Goal: Information Seeking & Learning: Learn about a topic

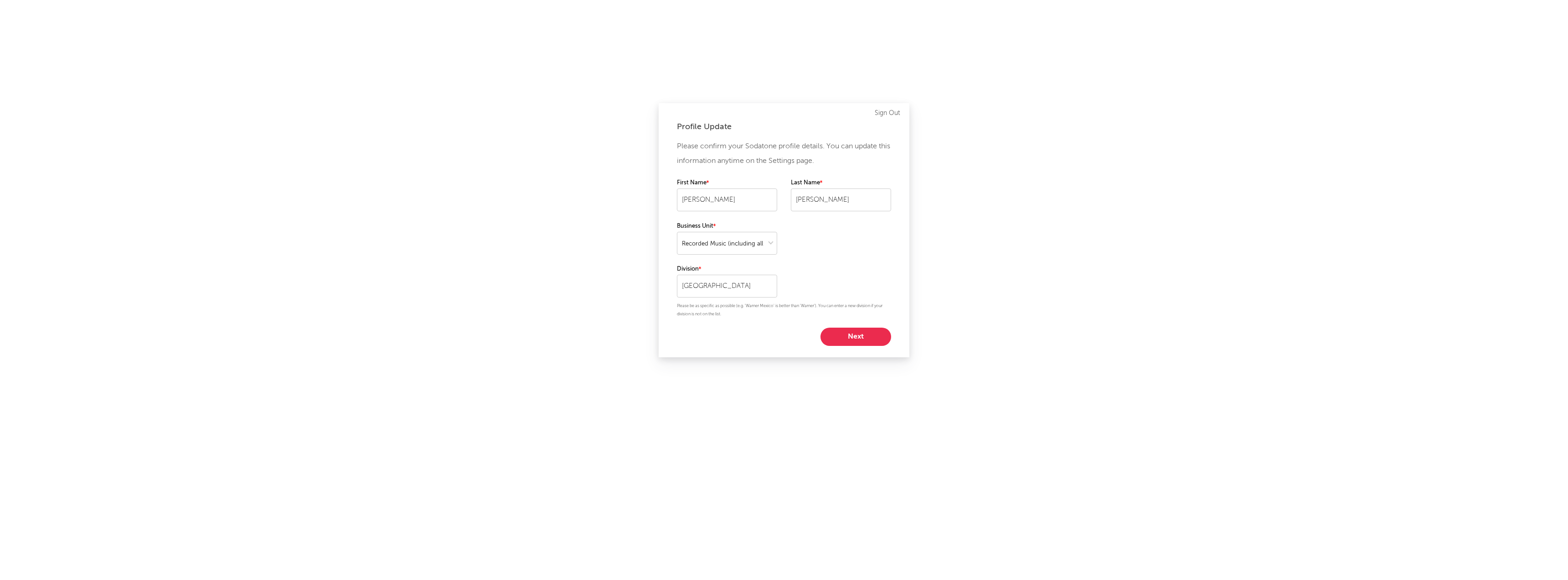
select select "recorded_music"
click at [846, 335] on button "Next" at bounding box center [856, 336] width 71 height 18
select select "marketing"
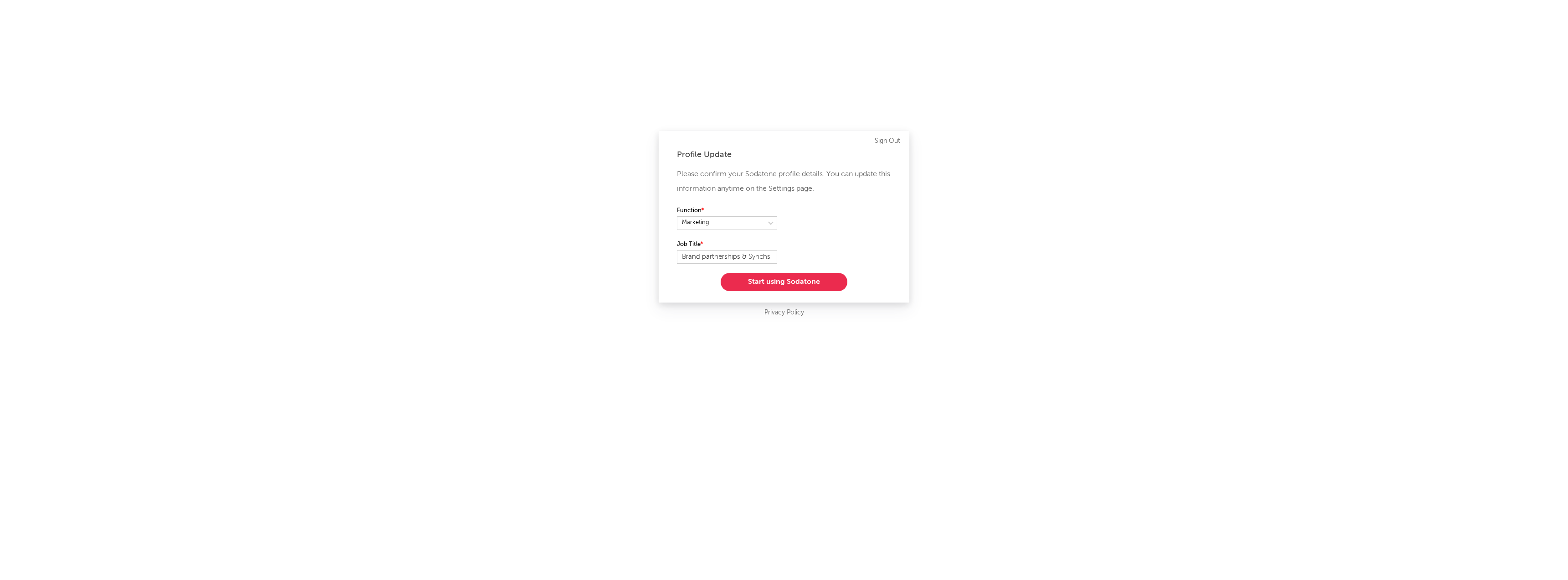
click at [804, 283] on button "Start using Sodatone" at bounding box center [784, 281] width 126 height 18
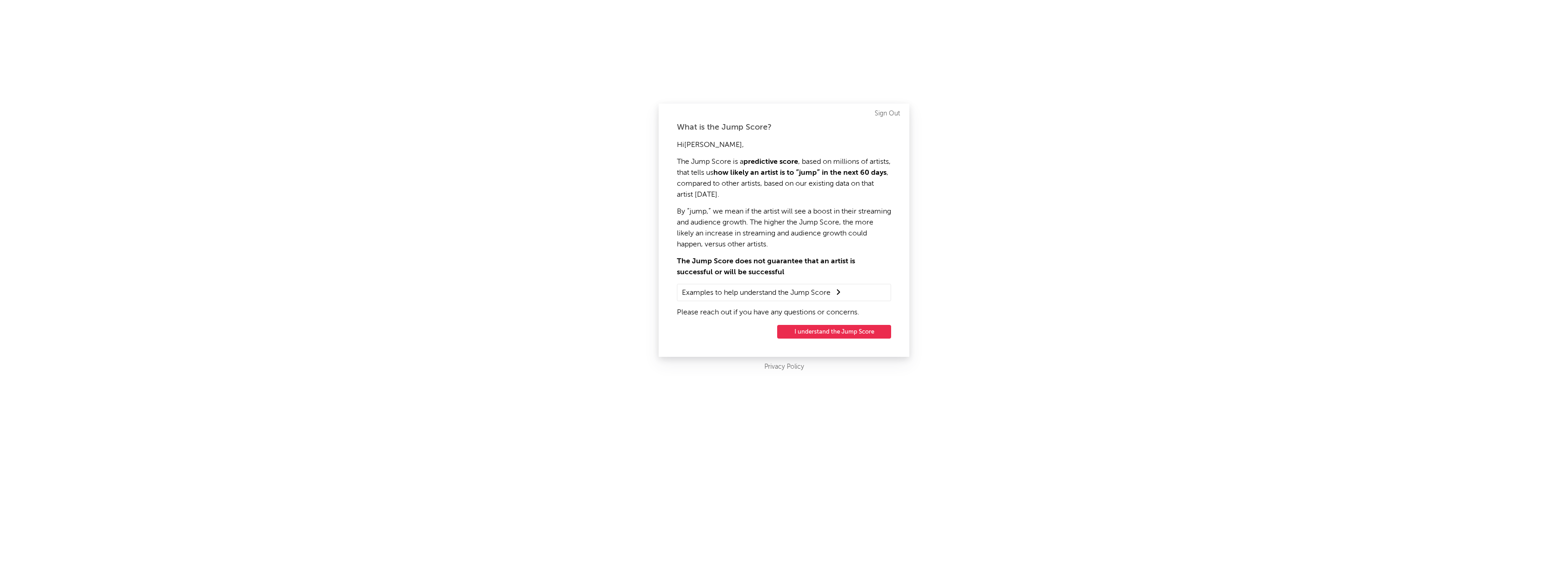
click at [853, 328] on button "I understand the Jump Score" at bounding box center [834, 331] width 114 height 14
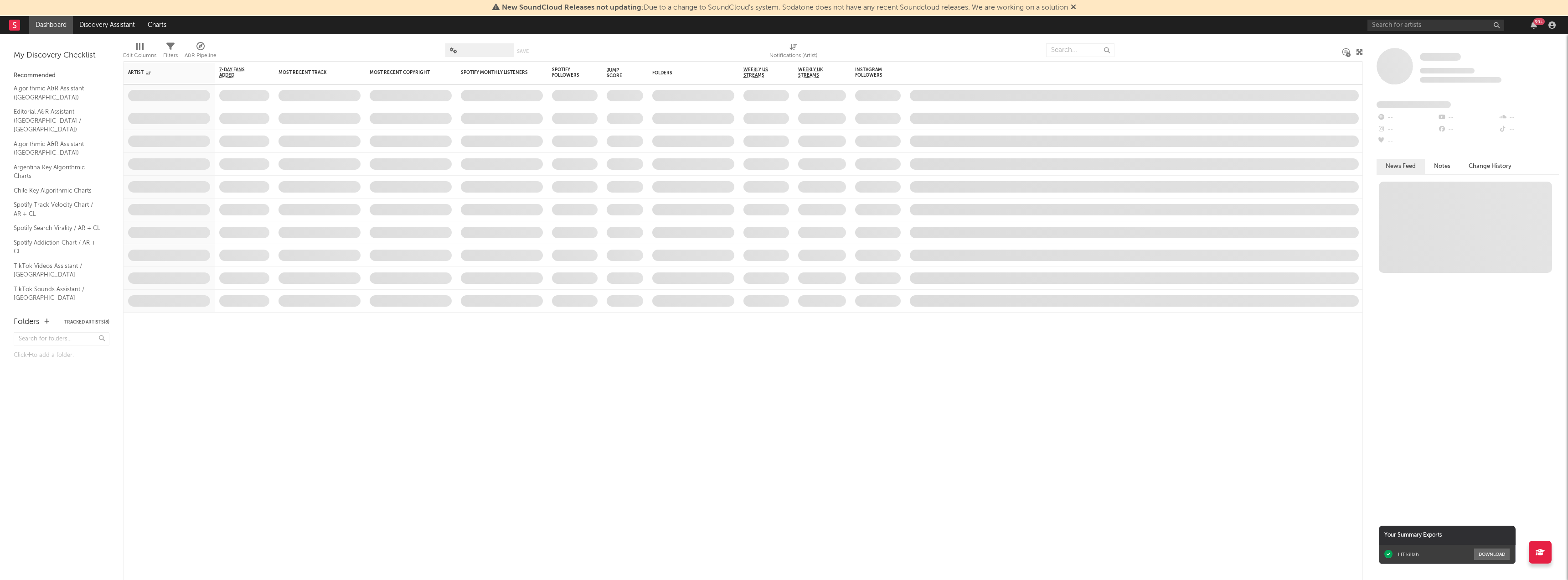
click at [1441, 9] on div "New SoundCloud Releases not updating : Due to a change to SoundCloud's system, …" at bounding box center [784, 8] width 1568 height 16
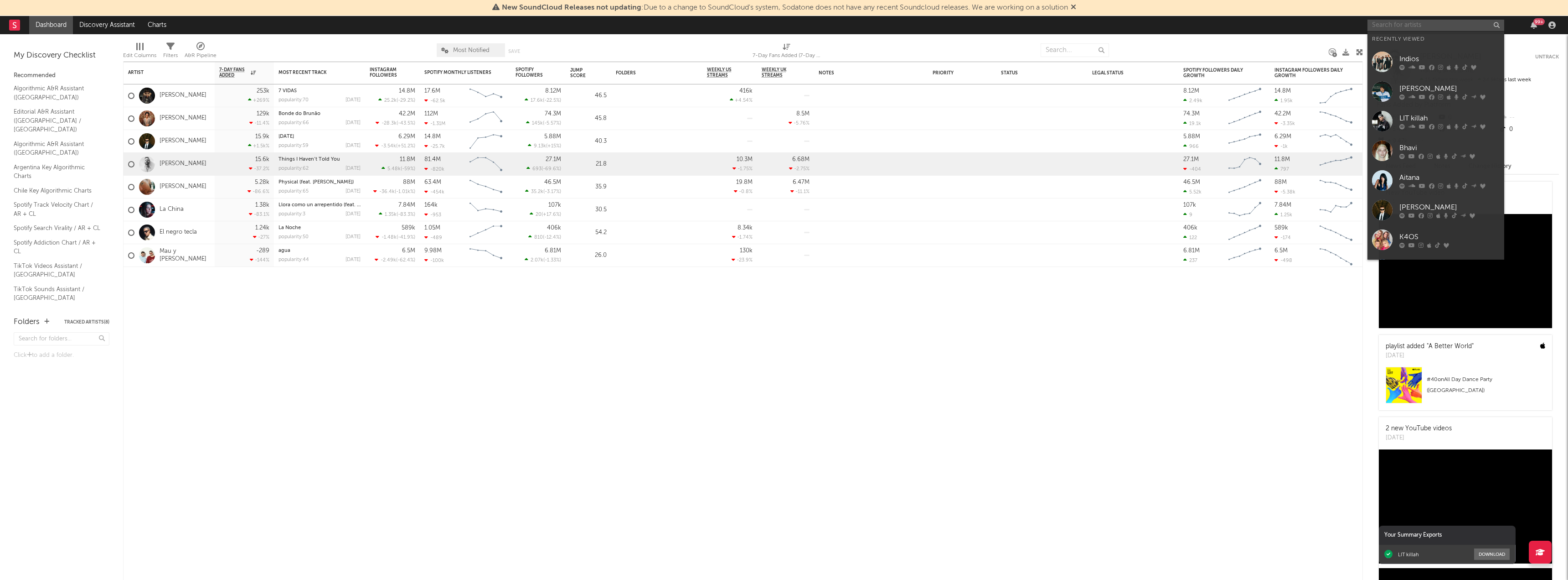
click at [1438, 19] on input "text" at bounding box center [1436, 25] width 136 height 11
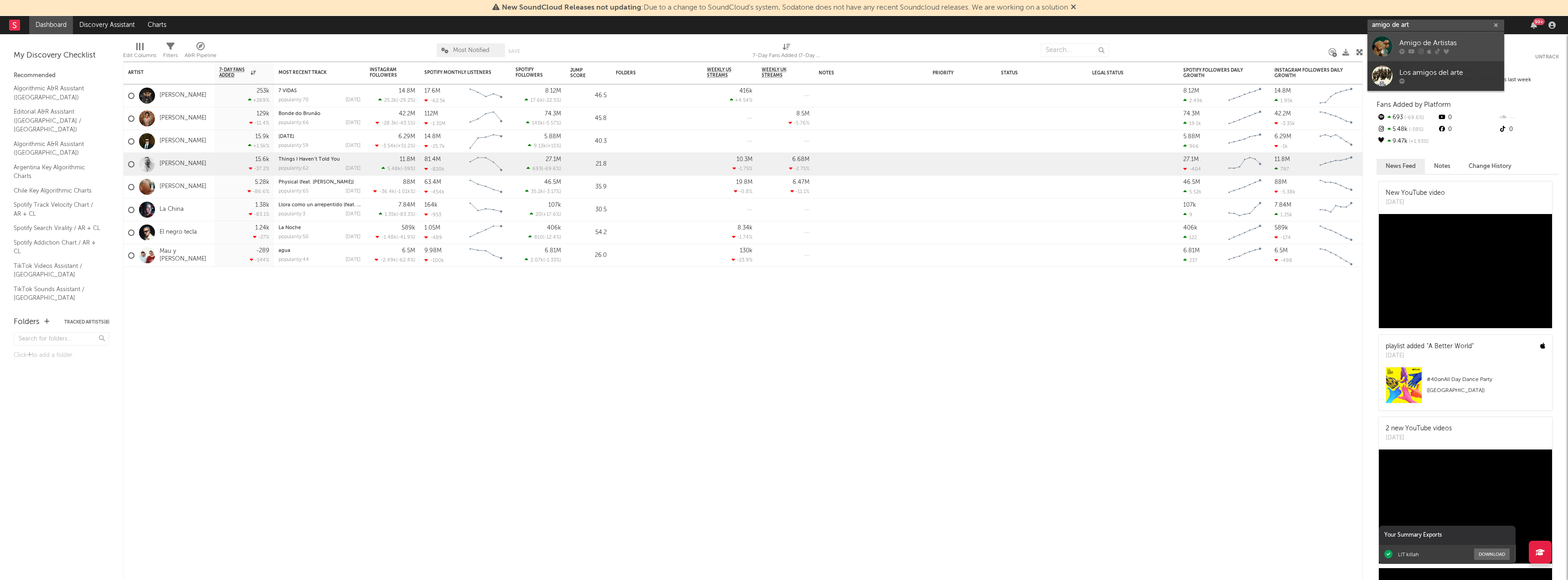
type input "amigo de art"
click at [1452, 44] on div "Amigo de Artistas" at bounding box center [1449, 43] width 100 height 11
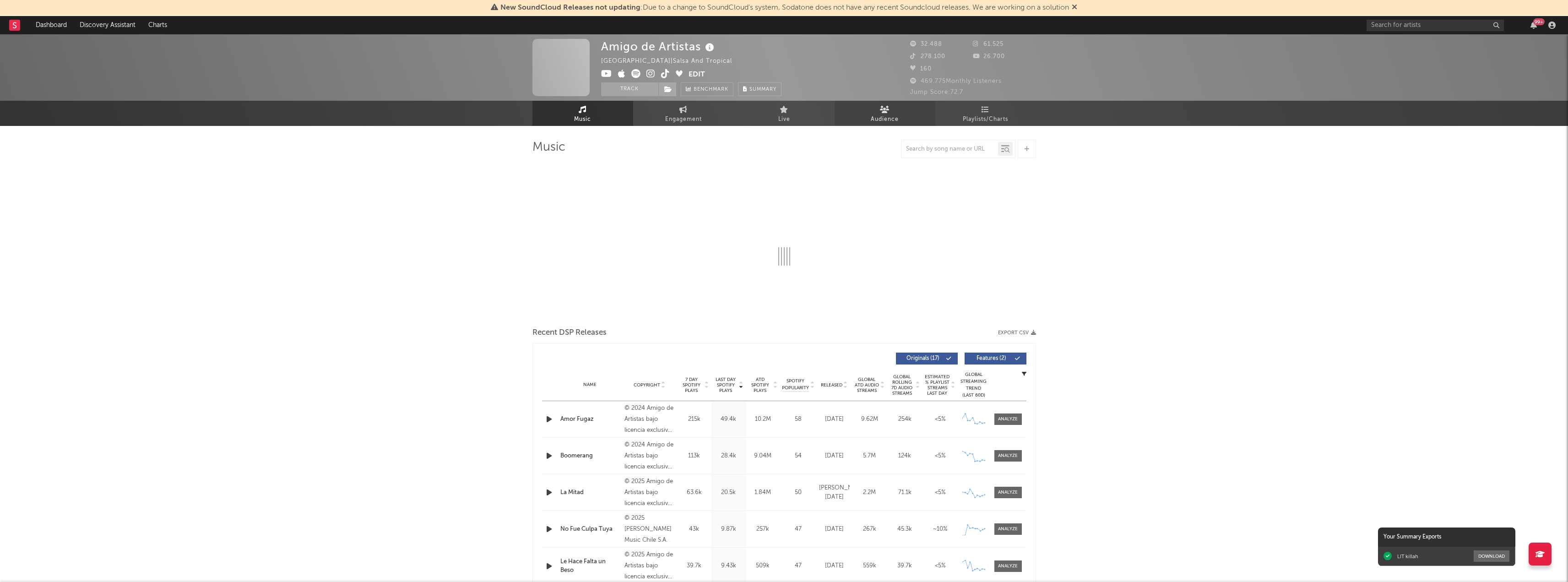
click at [898, 119] on link "Audience" at bounding box center [885, 113] width 101 height 25
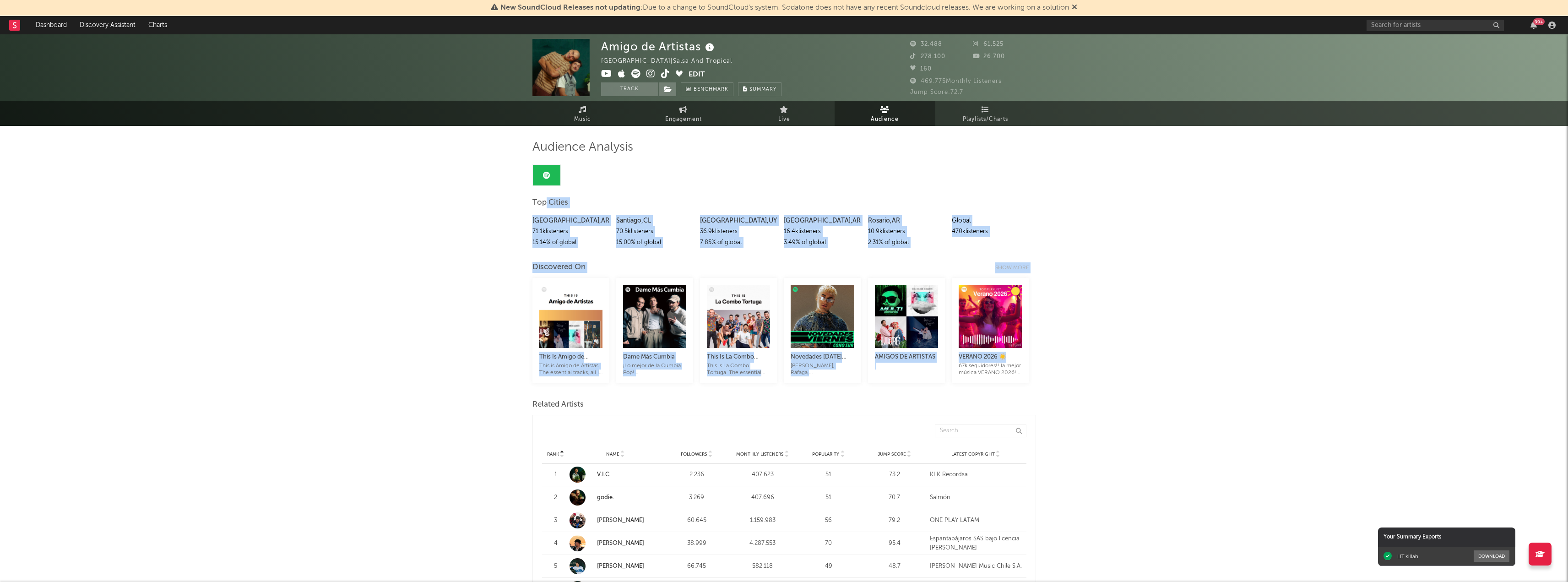
drag, startPoint x: 566, startPoint y: 206, endPoint x: 1115, endPoint y: 356, distance: 569.1
drag, startPoint x: 1115, startPoint y: 398, endPoint x: 1222, endPoint y: 174, distance: 248.2
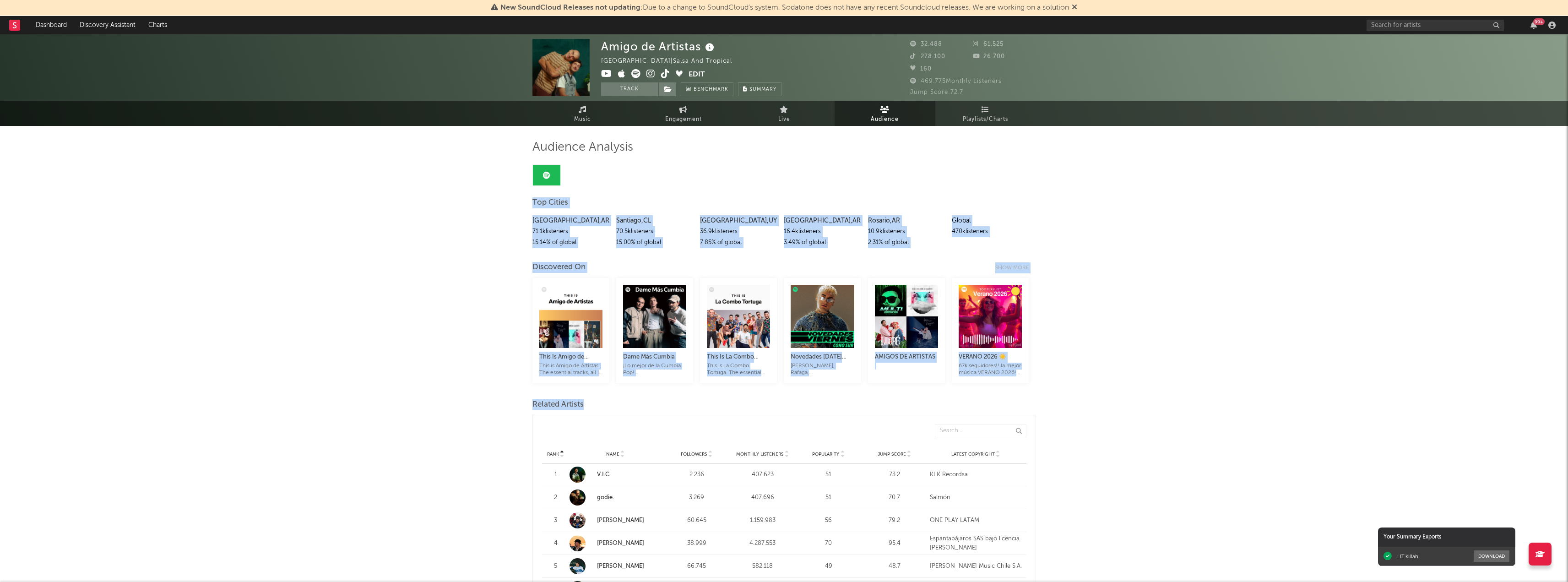
drag, startPoint x: 1193, startPoint y: 260, endPoint x: 1156, endPoint y: 444, distance: 187.7
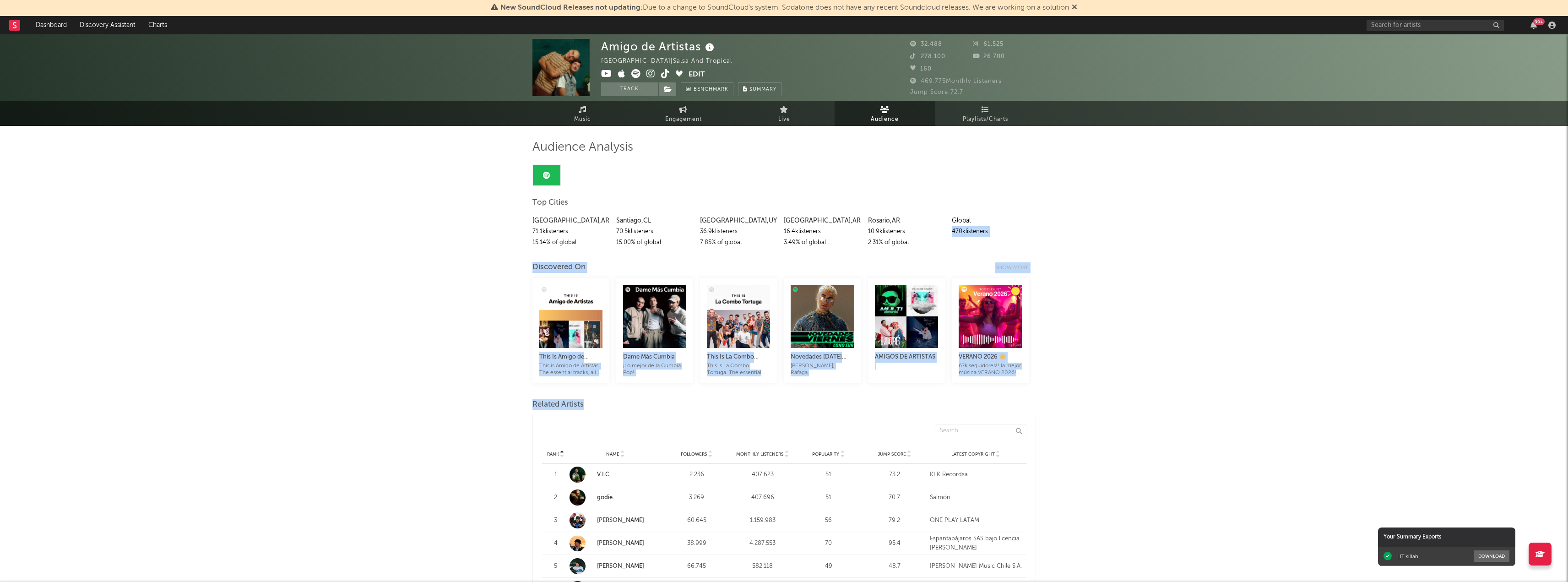
drag, startPoint x: 1156, startPoint y: 444, endPoint x: 1140, endPoint y: 216, distance: 228.6
